Goal: Information Seeking & Learning: Learn about a topic

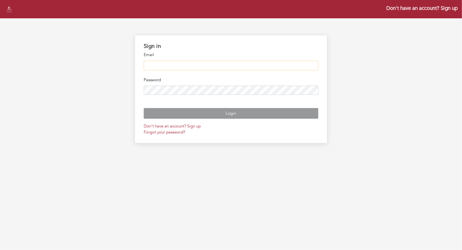
click at [169, 65] on input "email" at bounding box center [231, 66] width 175 height 10
click at [163, 64] on input "***" at bounding box center [231, 66] width 175 height 10
type input "**********"
click at [144, 108] on button "Login" at bounding box center [231, 113] width 175 height 11
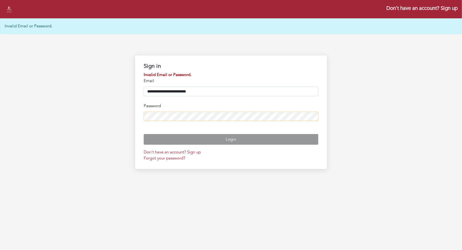
click at [144, 134] on button "Login" at bounding box center [231, 139] width 175 height 11
click at [217, 153] on form "**********" at bounding box center [231, 117] width 175 height 90
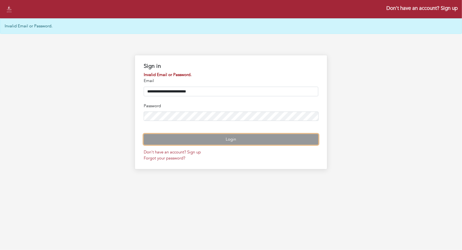
click at [217, 145] on button "Login" at bounding box center [231, 139] width 175 height 11
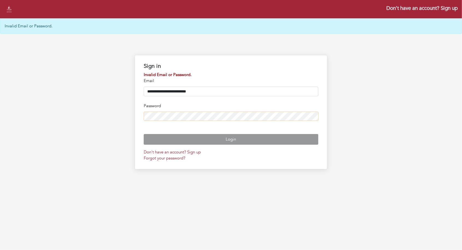
click at [144, 134] on button "Login" at bounding box center [231, 139] width 175 height 11
click at [175, 161] on link "Forgot your password?" at bounding box center [165, 157] width 42 height 5
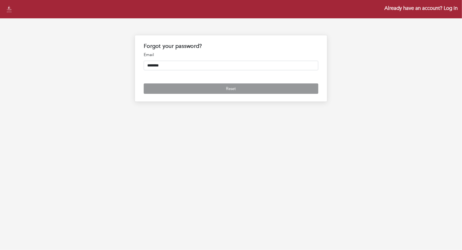
type input "**********"
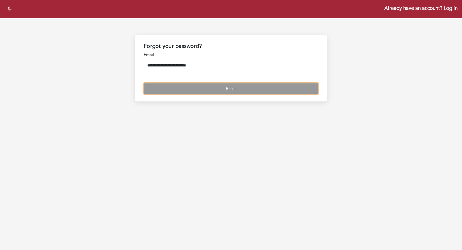
click at [214, 90] on button "Reset" at bounding box center [231, 88] width 175 height 11
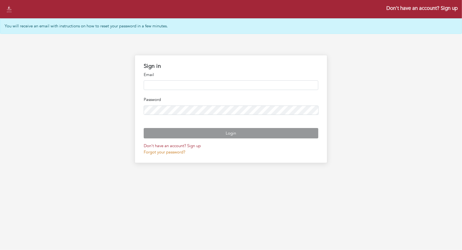
click at [179, 155] on link "Forgot your password?" at bounding box center [165, 151] width 42 height 5
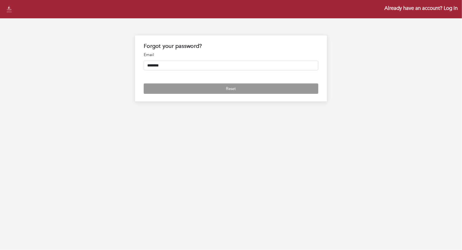
type input "**********"
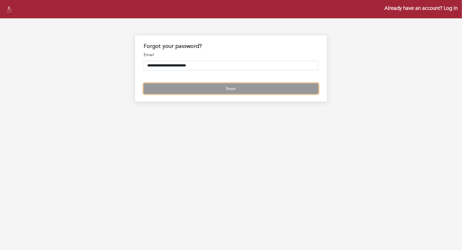
click at [205, 88] on button "Reset" at bounding box center [231, 88] width 175 height 11
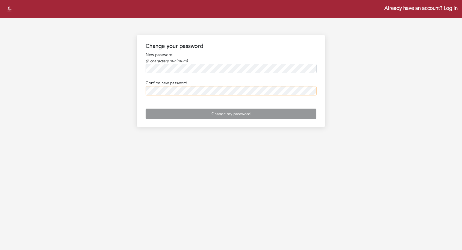
click at [146, 109] on button "Change my password" at bounding box center [231, 114] width 171 height 11
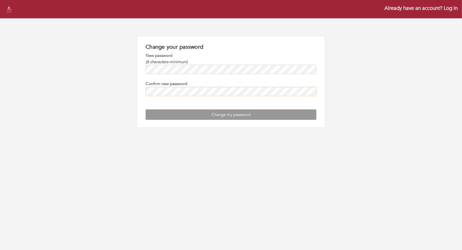
click at [146, 109] on button "Change my password" at bounding box center [231, 114] width 171 height 11
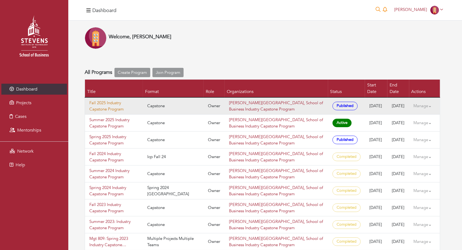
click at [122, 100] on link "Fall 2025 Industry Capstone Program" at bounding box center [113, 106] width 49 height 12
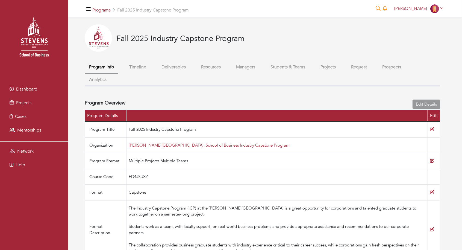
click at [285, 68] on button "Students & Teams" at bounding box center [287, 67] width 43 height 12
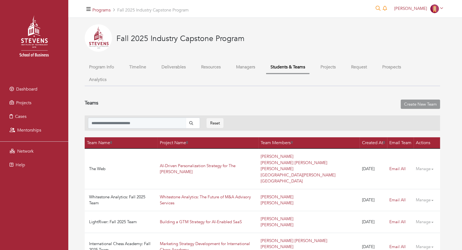
drag, startPoint x: 347, startPoint y: 70, endPoint x: 344, endPoint y: 70, distance: 3.0
click at [346, 70] on ul "Program Info Timeline Deliverables Resources Managers Students & Teams Projects…" at bounding box center [263, 73] width 356 height 25
click at [332, 69] on button "Projects" at bounding box center [328, 67] width 24 height 12
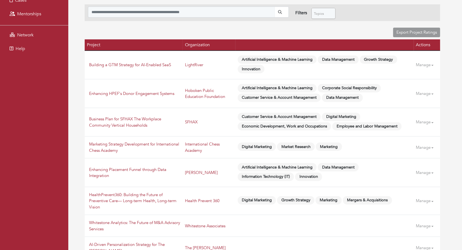
scroll to position [160, 0]
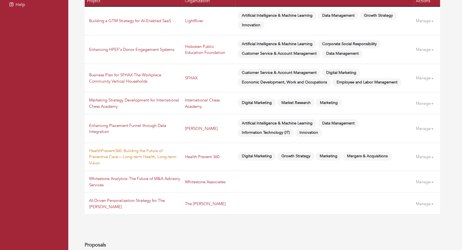
click at [127, 153] on link "HealthPrevent360: Building the Future of Preventive Care— Long-term Health, Lon…" at bounding box center [132, 157] width 87 height 18
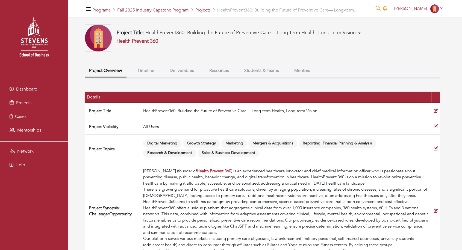
click at [201, 14] on div "Programs Fall 2025 Industry Capstone Program Projects HealthPrevent360: Buildin…" at bounding box center [265, 9] width 394 height 18
click at [202, 10] on link "Projects" at bounding box center [202, 10] width 15 height 6
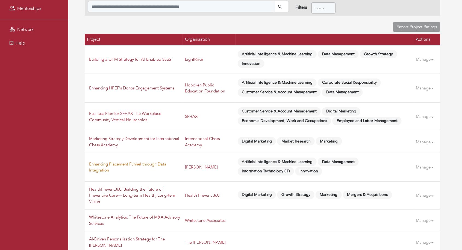
scroll to position [149, 0]
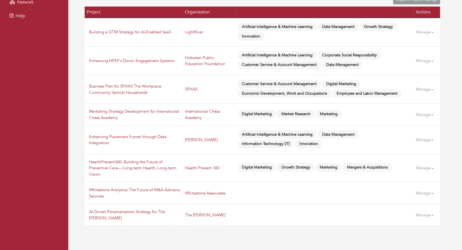
click at [137, 214] on td "AI-Driven Personalization Strategy for The Webster" at bounding box center [134, 215] width 98 height 22
click at [136, 214] on td "AI-Driven Personalization Strategy for The Webster" at bounding box center [134, 215] width 98 height 22
click at [135, 211] on link "AI-Driven Personalization Strategy for The Webster" at bounding box center [127, 215] width 76 height 12
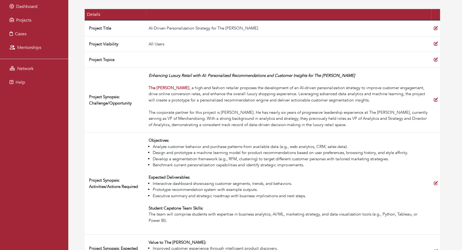
scroll to position [105, 0]
